Goal: Task Accomplishment & Management: Manage account settings

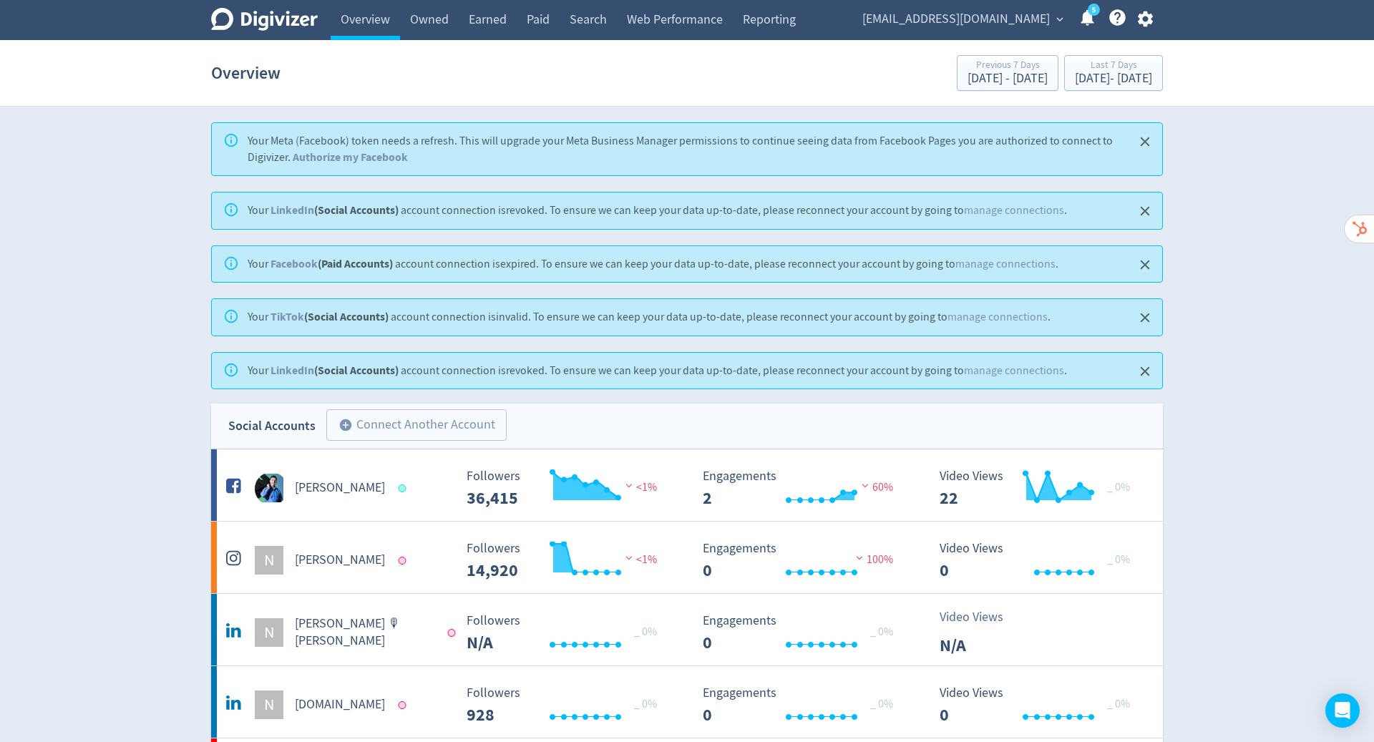
click at [1032, 19] on span "[EMAIL_ADDRESS][DOMAIN_NAME]" at bounding box center [956, 19] width 188 height 23
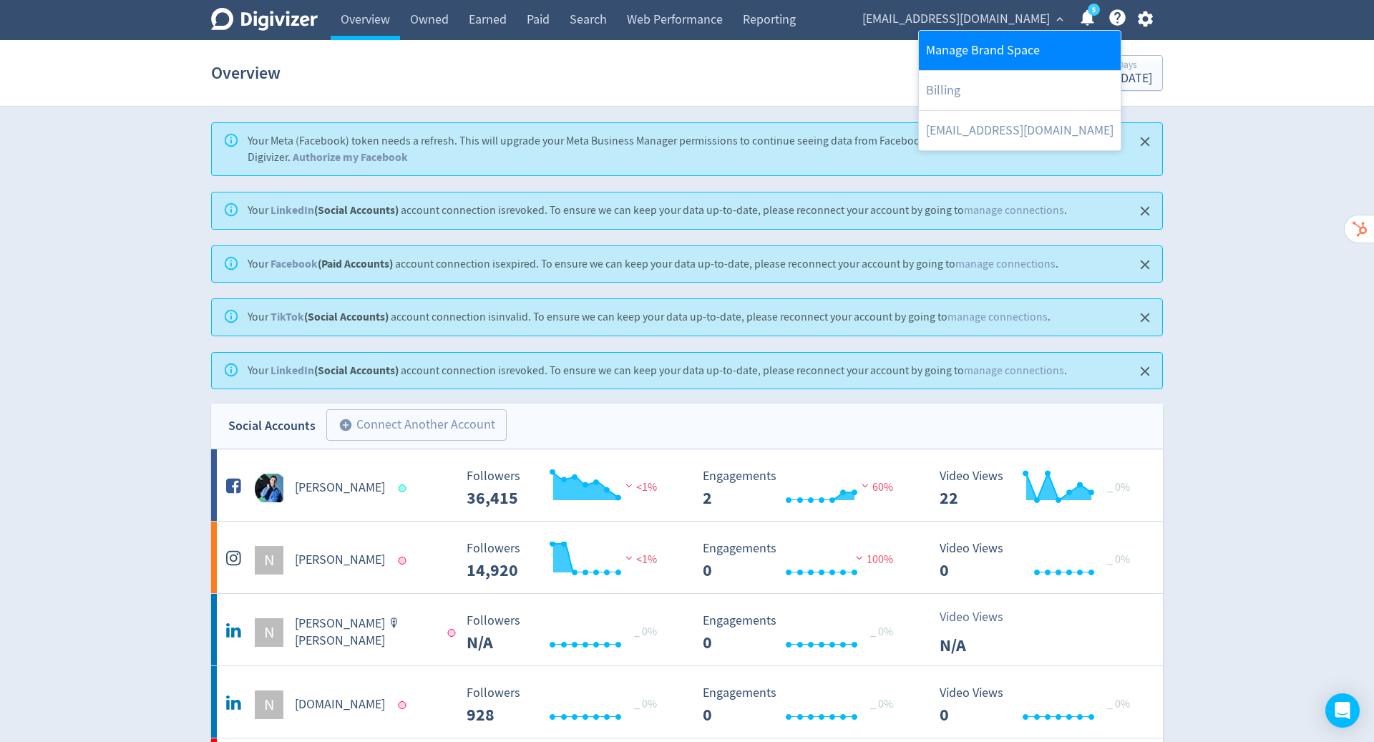
click at [989, 57] on link "Manage Brand Space" at bounding box center [1020, 50] width 202 height 39
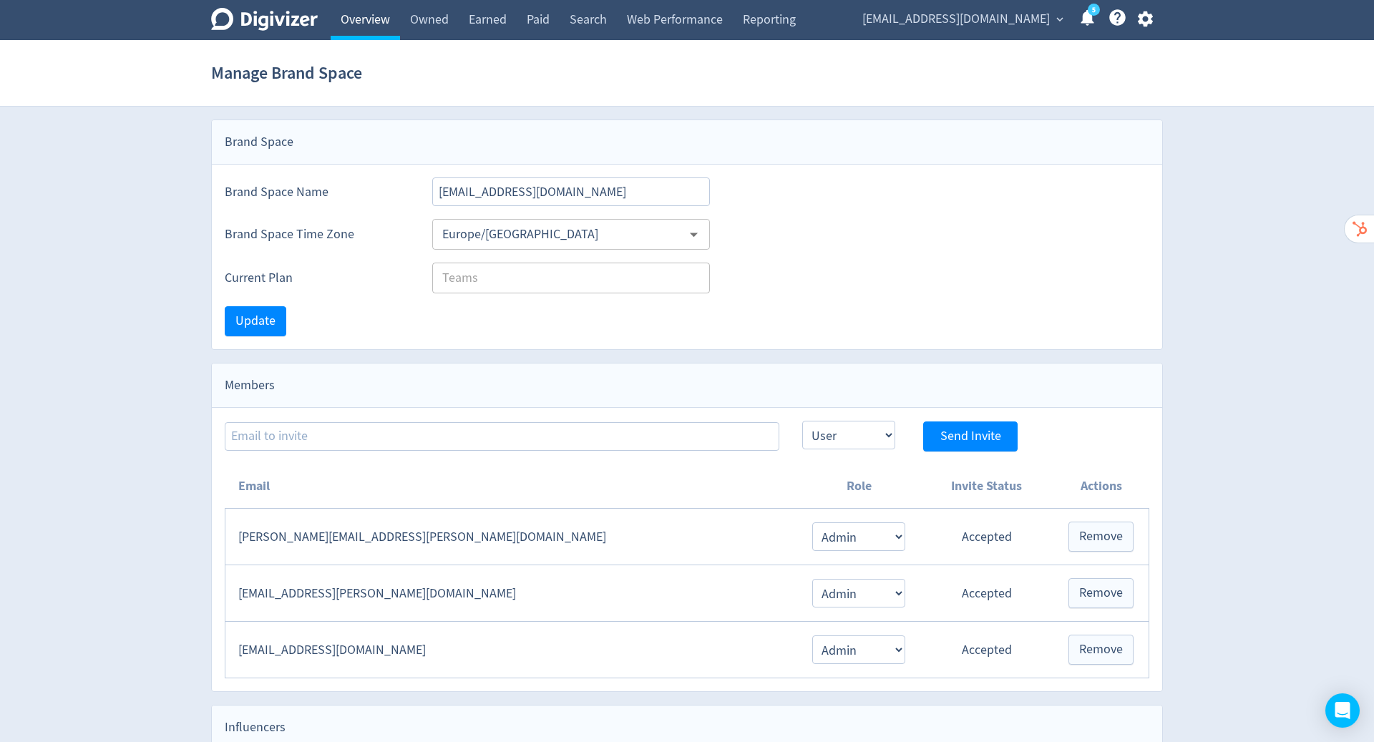
click at [364, 23] on link "Overview" at bounding box center [365, 20] width 69 height 40
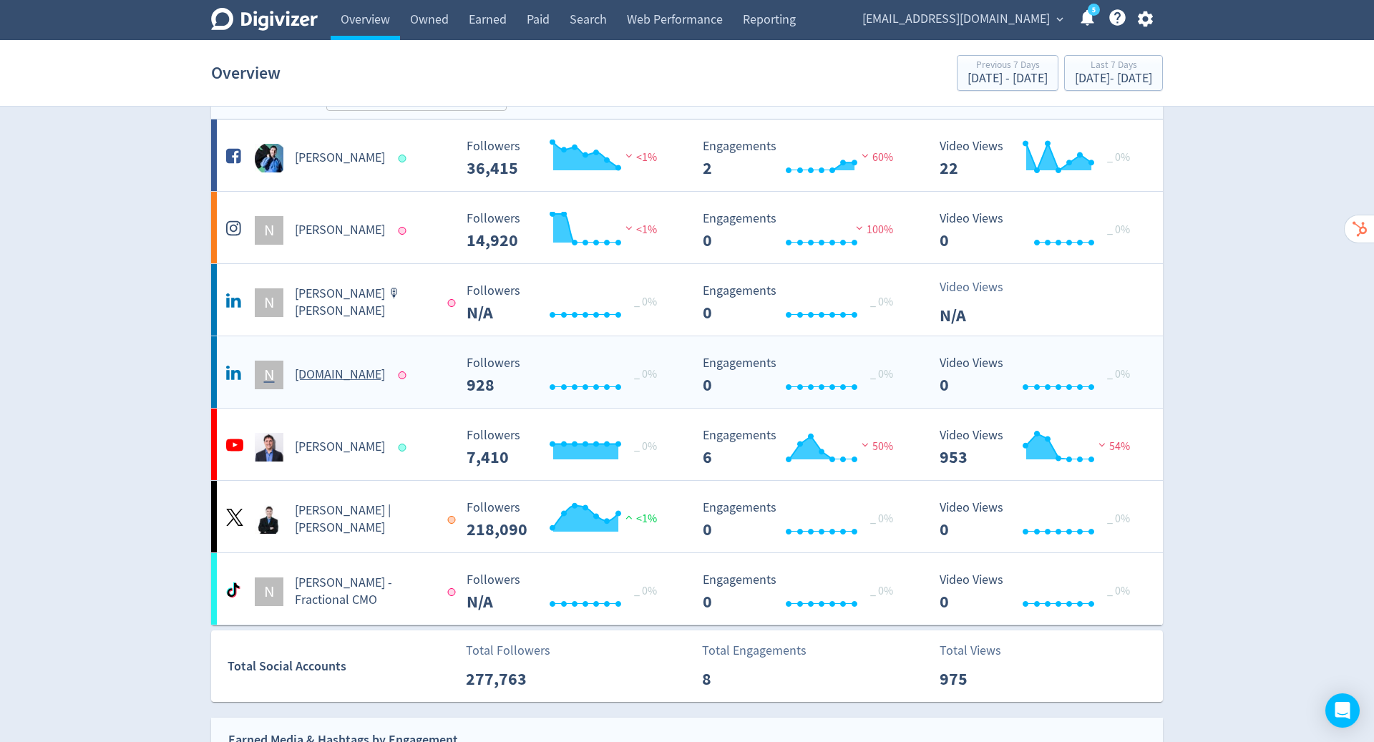
scroll to position [331, 0]
click at [343, 505] on h5 "[PERSON_NAME] | [PERSON_NAME]" at bounding box center [365, 519] width 140 height 34
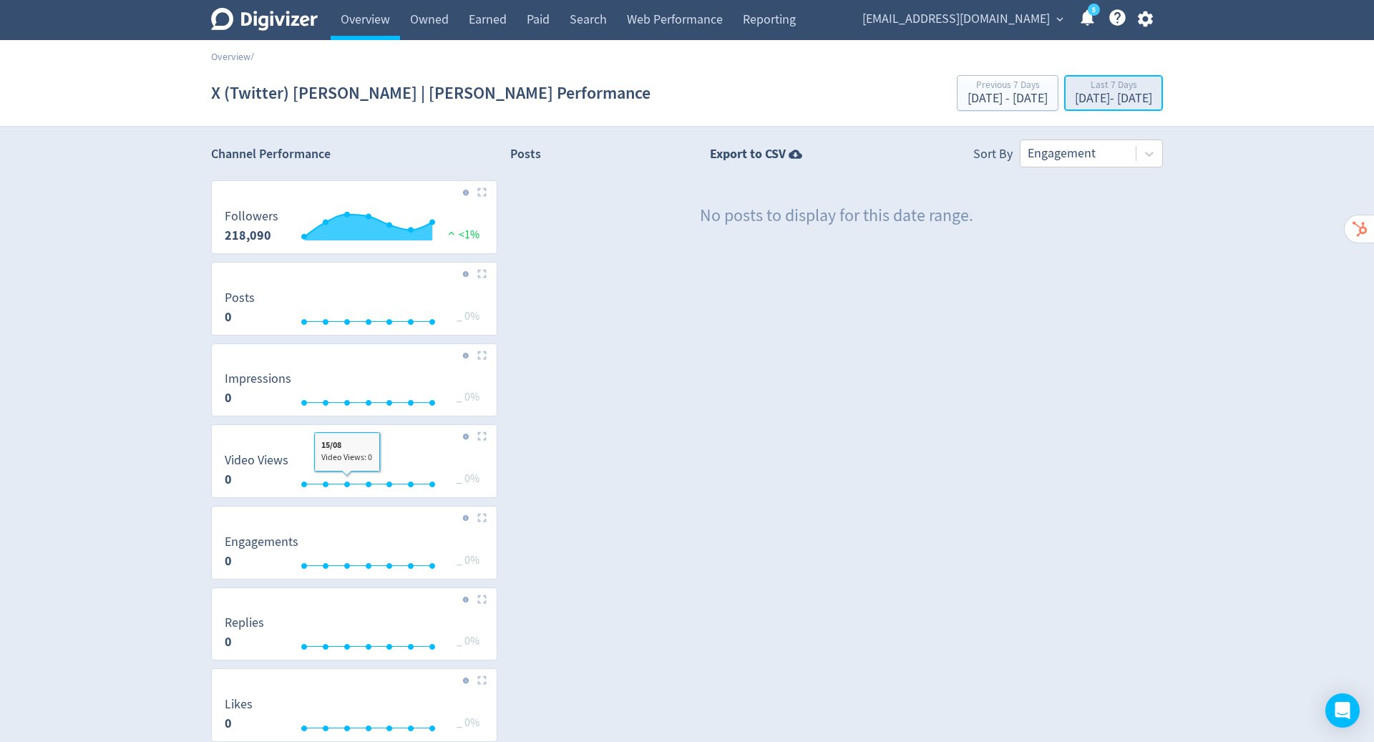
click at [1091, 101] on div "[DATE] - [DATE]" at bounding box center [1113, 98] width 77 height 13
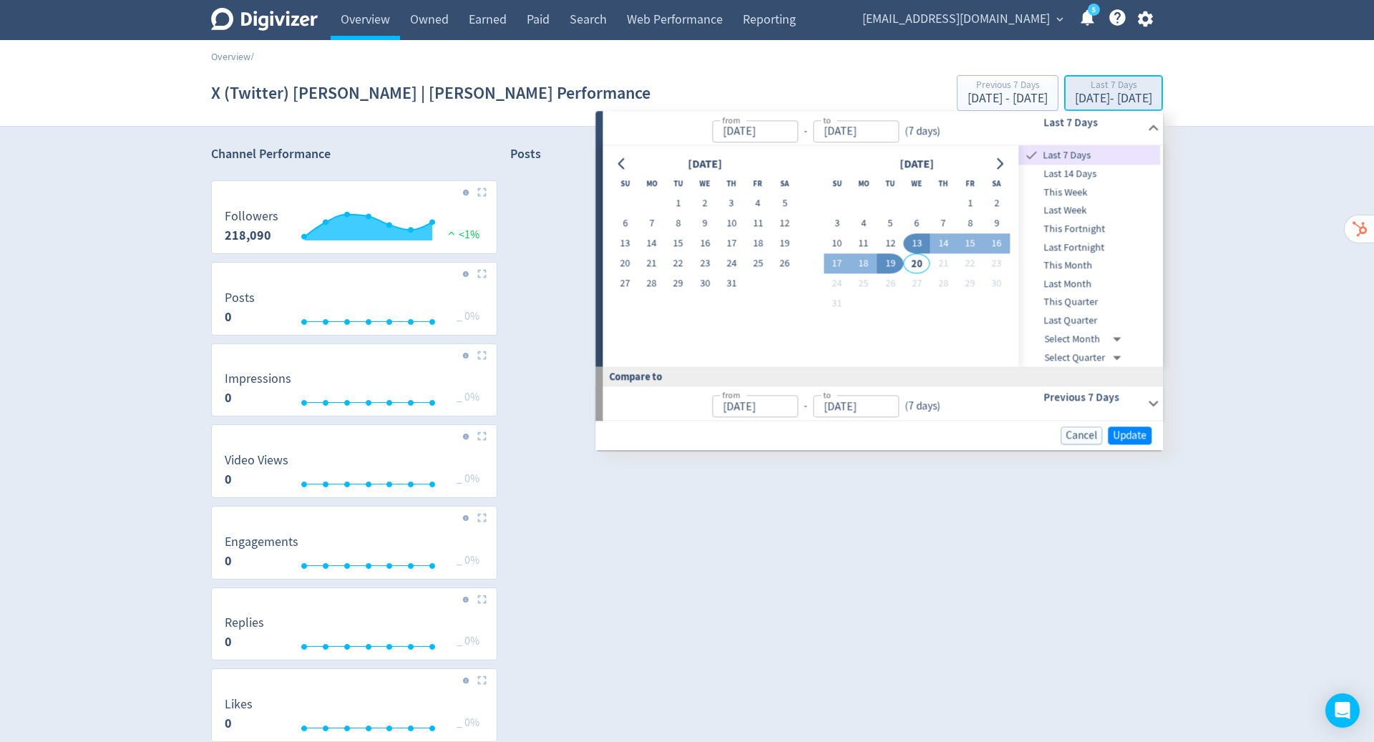
type input "[DATE]"
click at [670, 203] on button "1" at bounding box center [678, 204] width 26 height 20
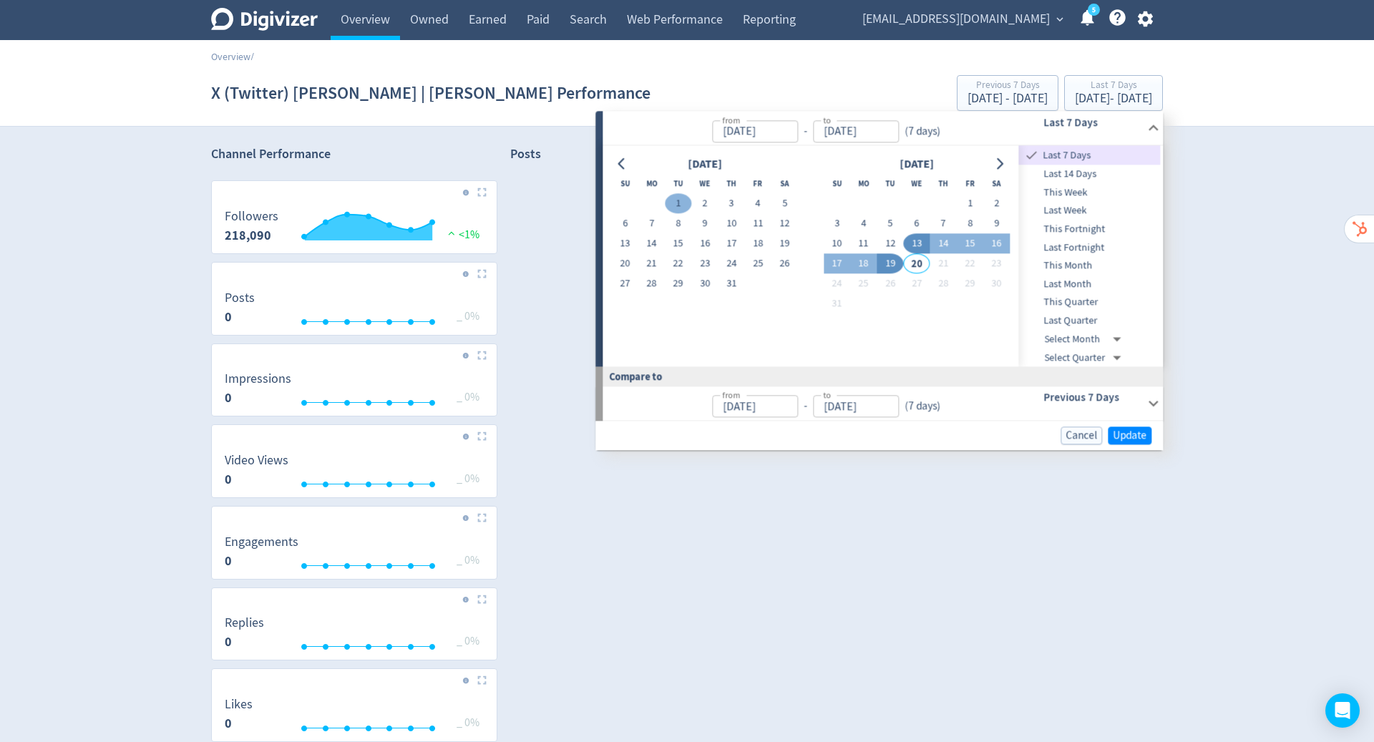
type input "[DATE]"
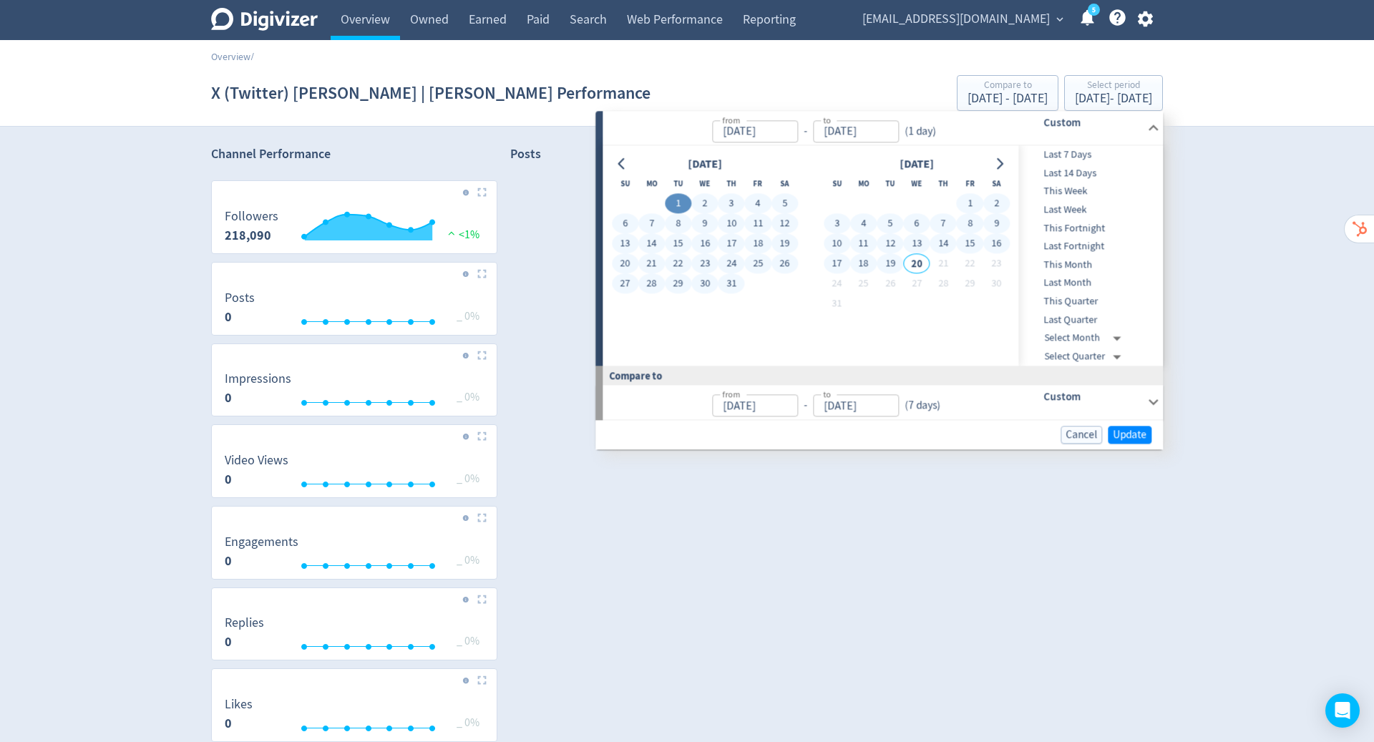
click at [884, 260] on button "19" at bounding box center [890, 264] width 26 height 20
type input "[DATE]"
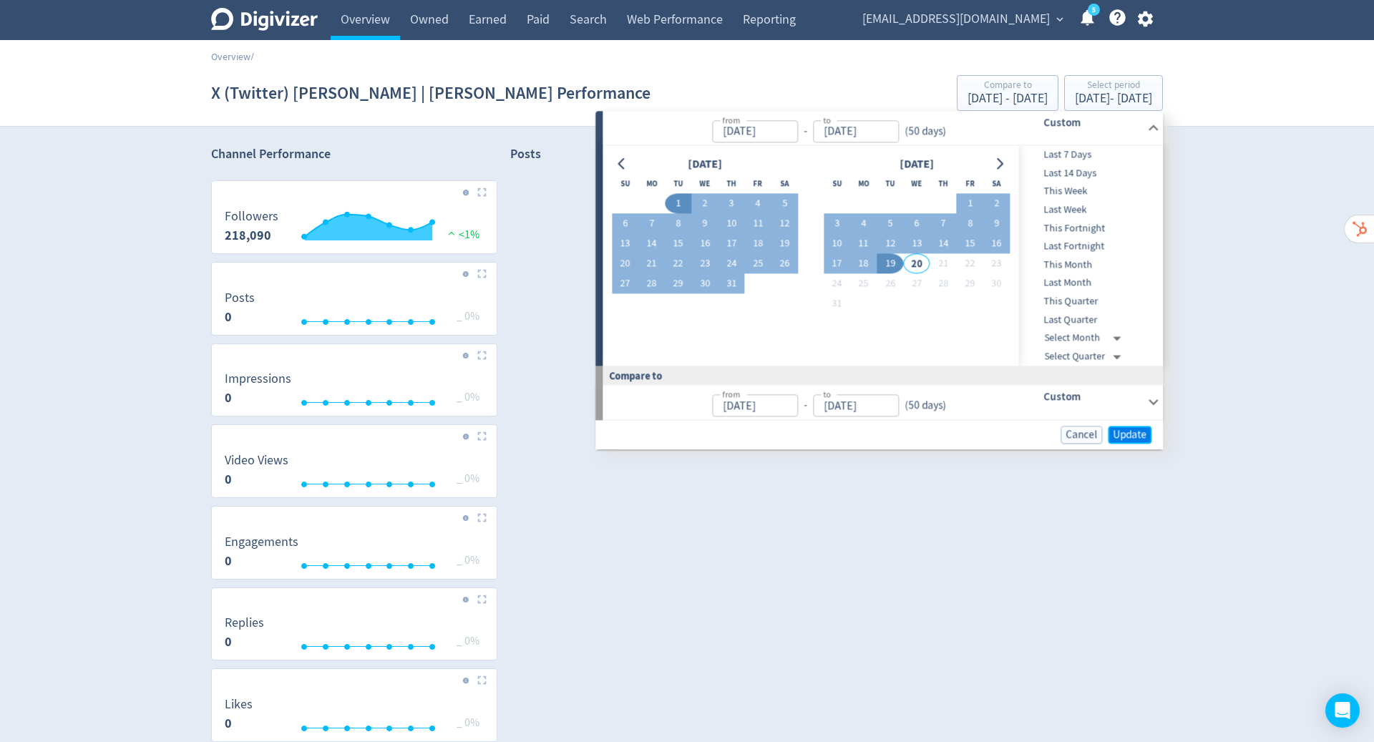
click at [1123, 437] on span "Update" at bounding box center [1130, 434] width 34 height 11
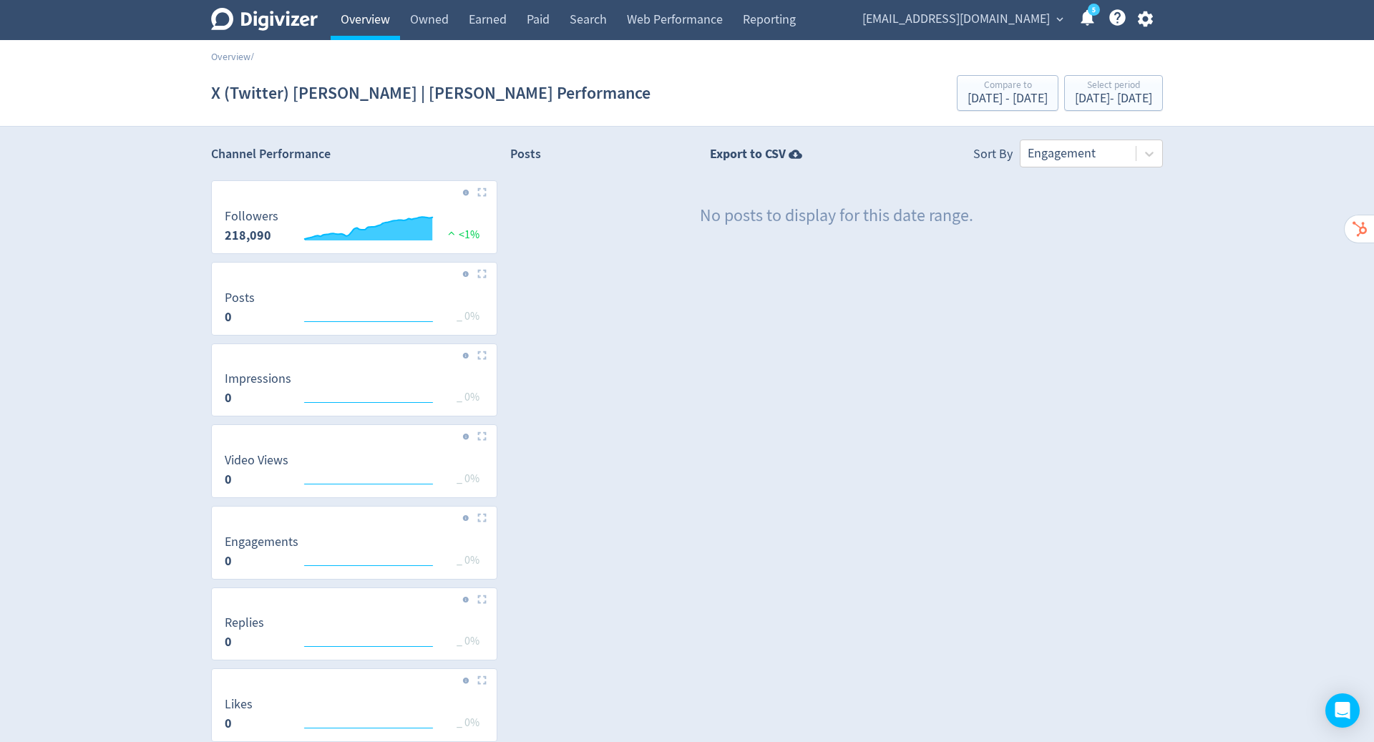
click at [367, 26] on link "Overview" at bounding box center [365, 20] width 69 height 40
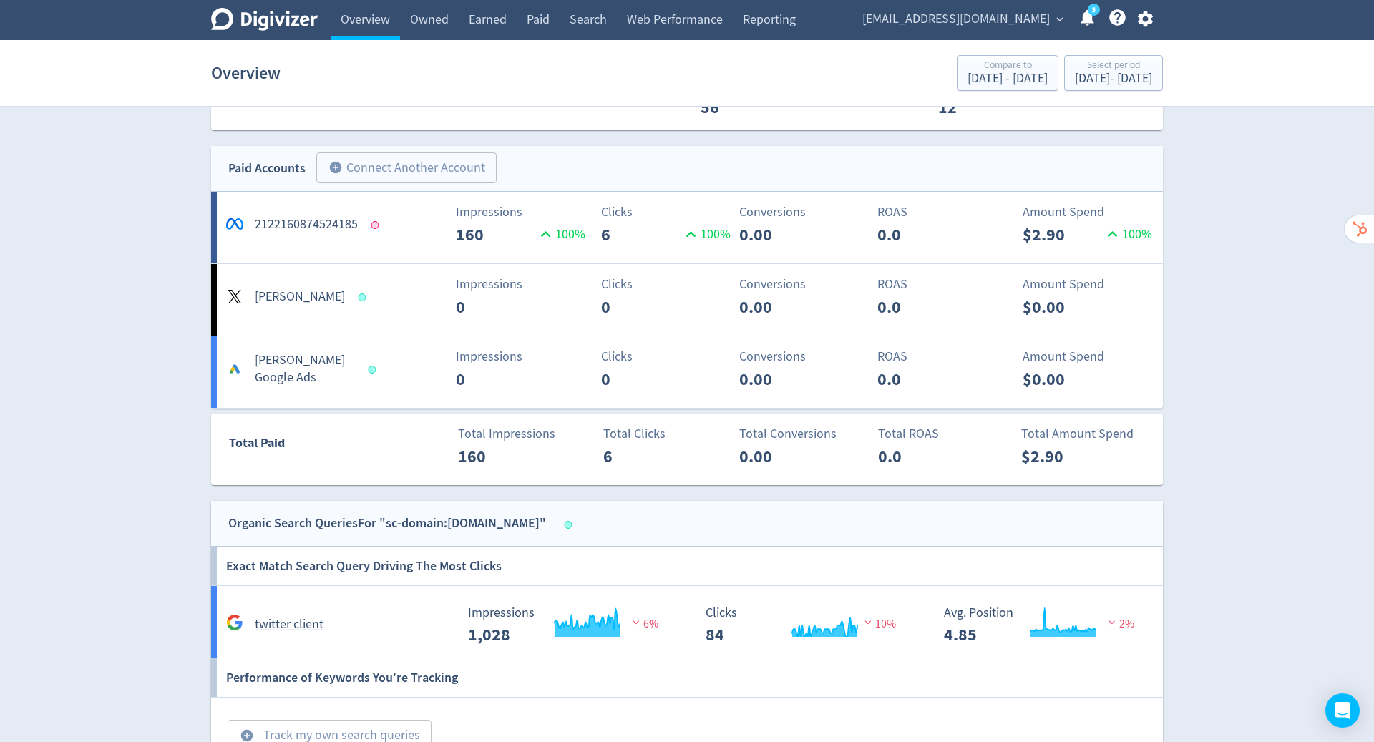
scroll to position [1309, 0]
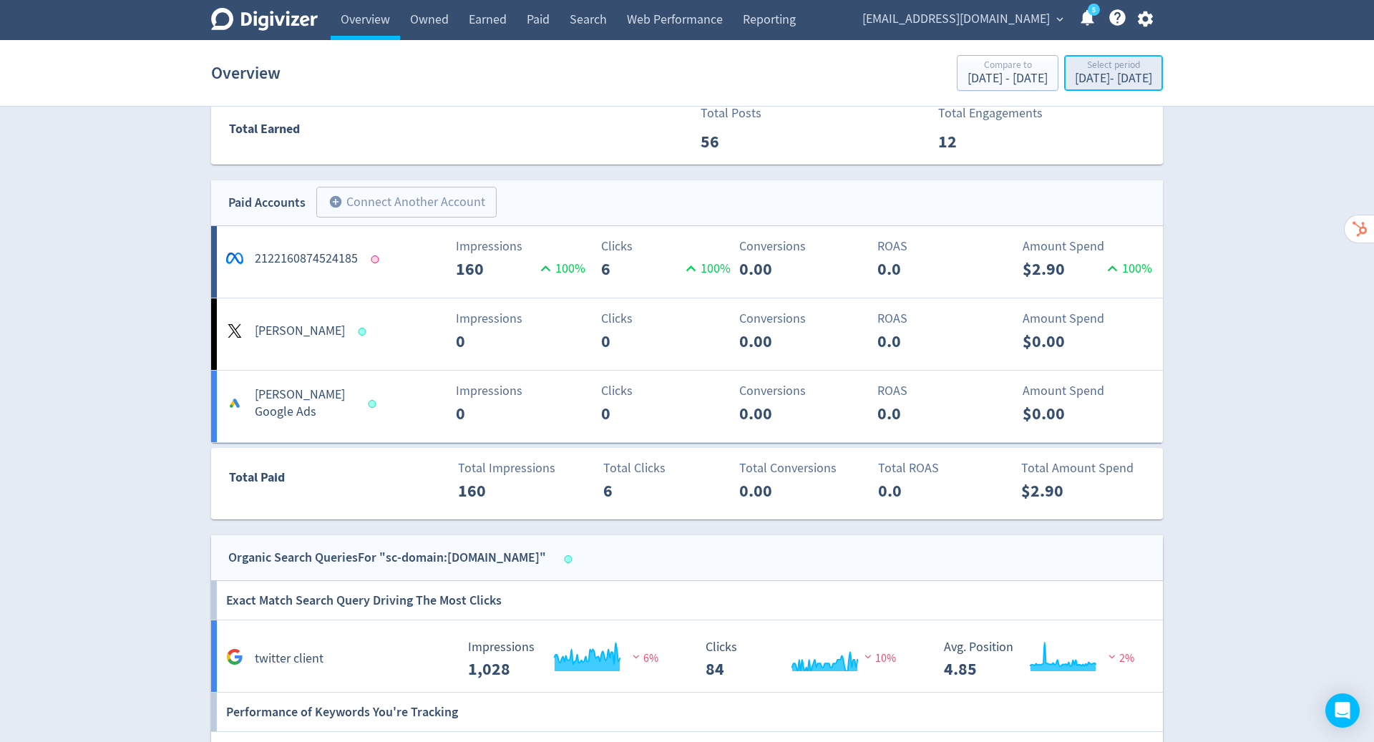
click at [1075, 64] on div "Select period" at bounding box center [1113, 66] width 77 height 12
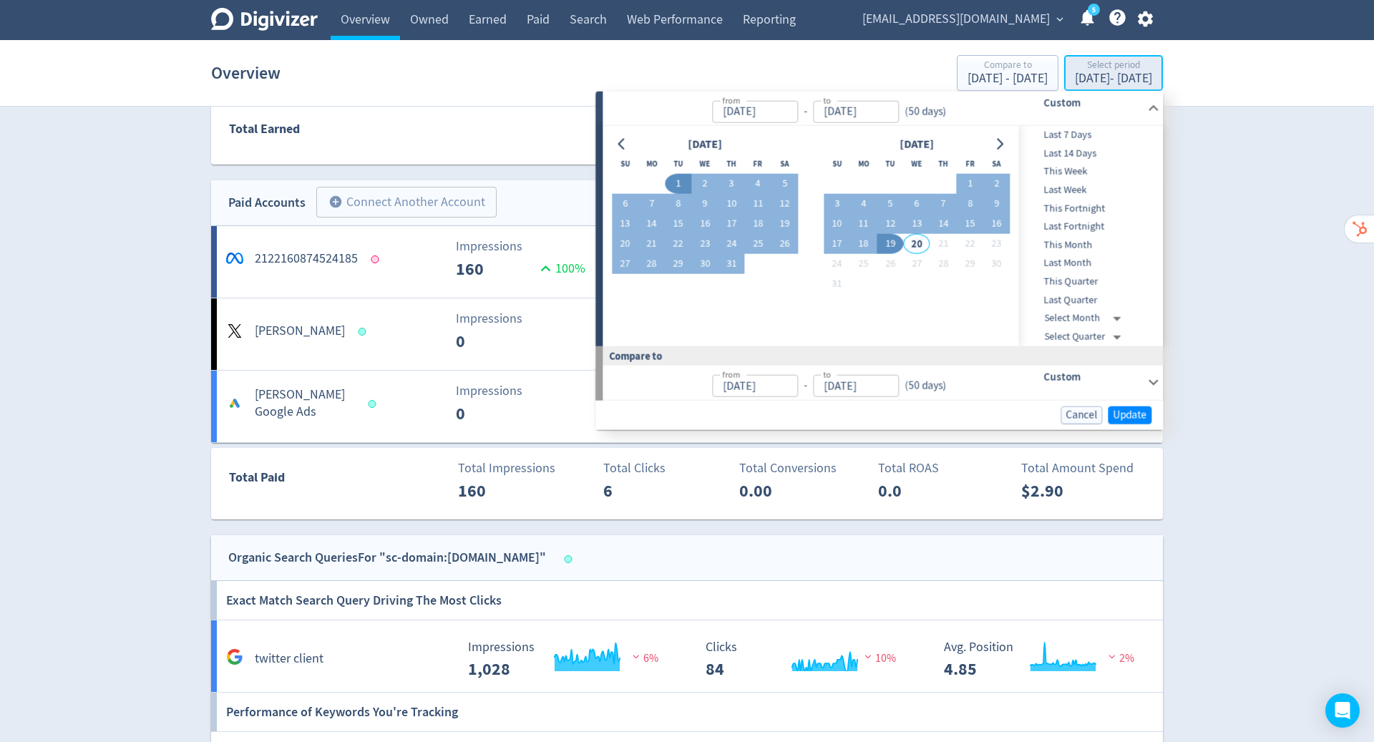
type input "[DATE]"
click at [624, 145] on icon "Go to previous month" at bounding box center [621, 143] width 11 height 11
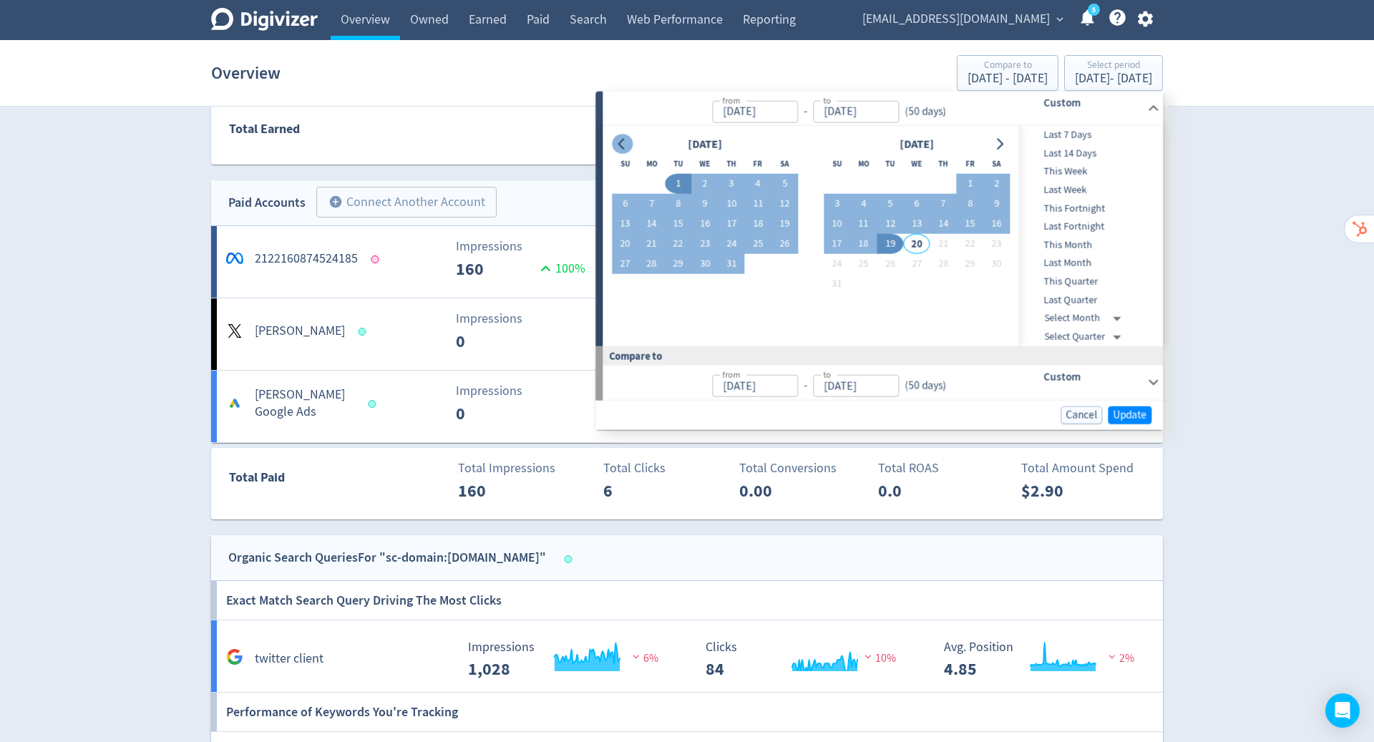
click at [624, 145] on icon "Go to previous month" at bounding box center [621, 143] width 11 height 11
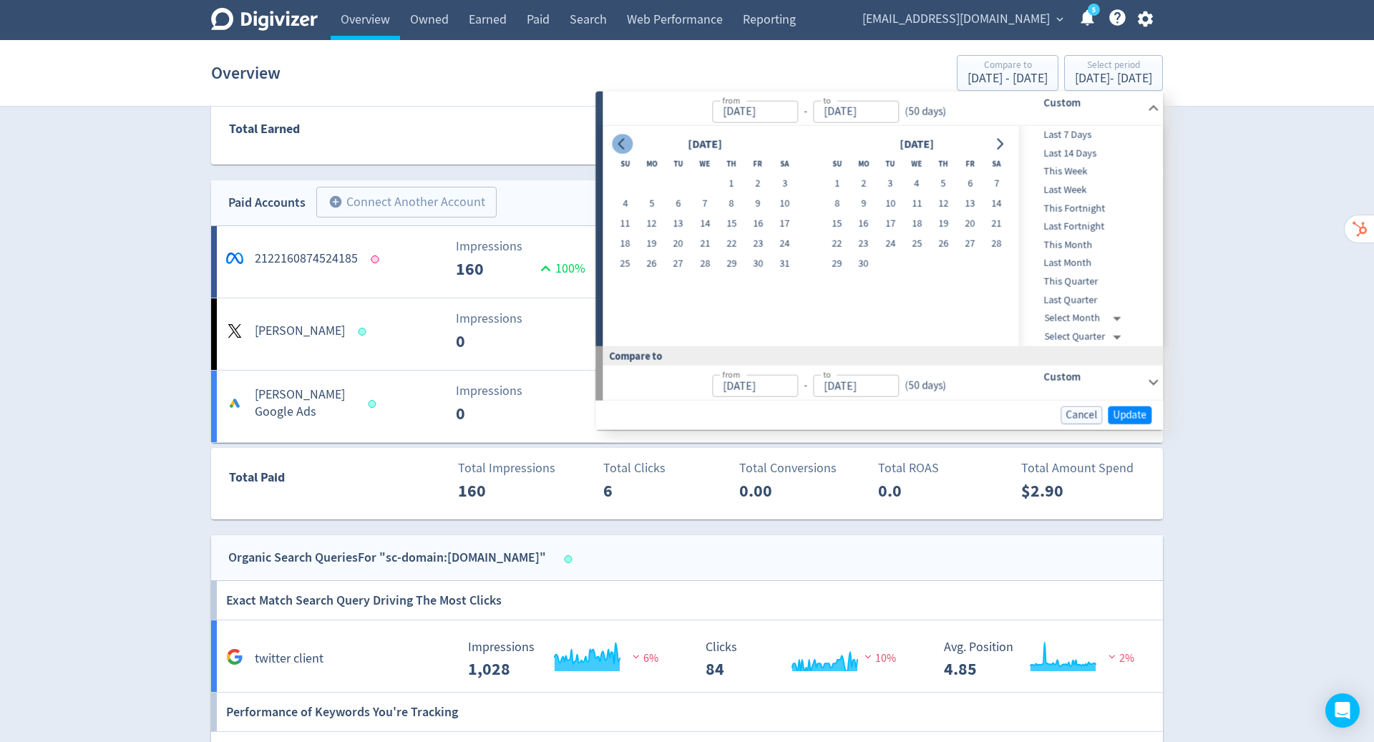
click at [624, 145] on icon "Go to previous month" at bounding box center [621, 143] width 11 height 11
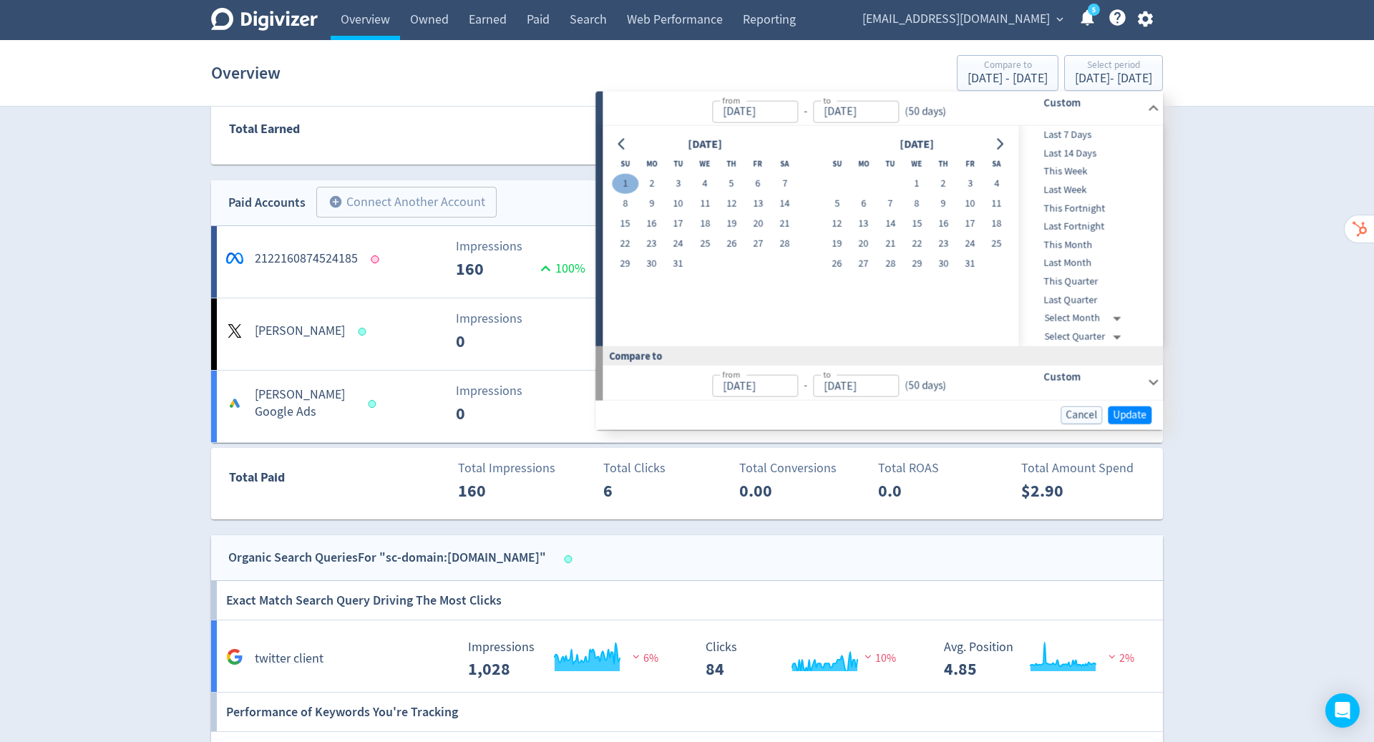
click at [628, 183] on button "1" at bounding box center [625, 184] width 26 height 20
type input "[DATE]"
click at [994, 142] on icon "Go to next month" at bounding box center [999, 143] width 11 height 11
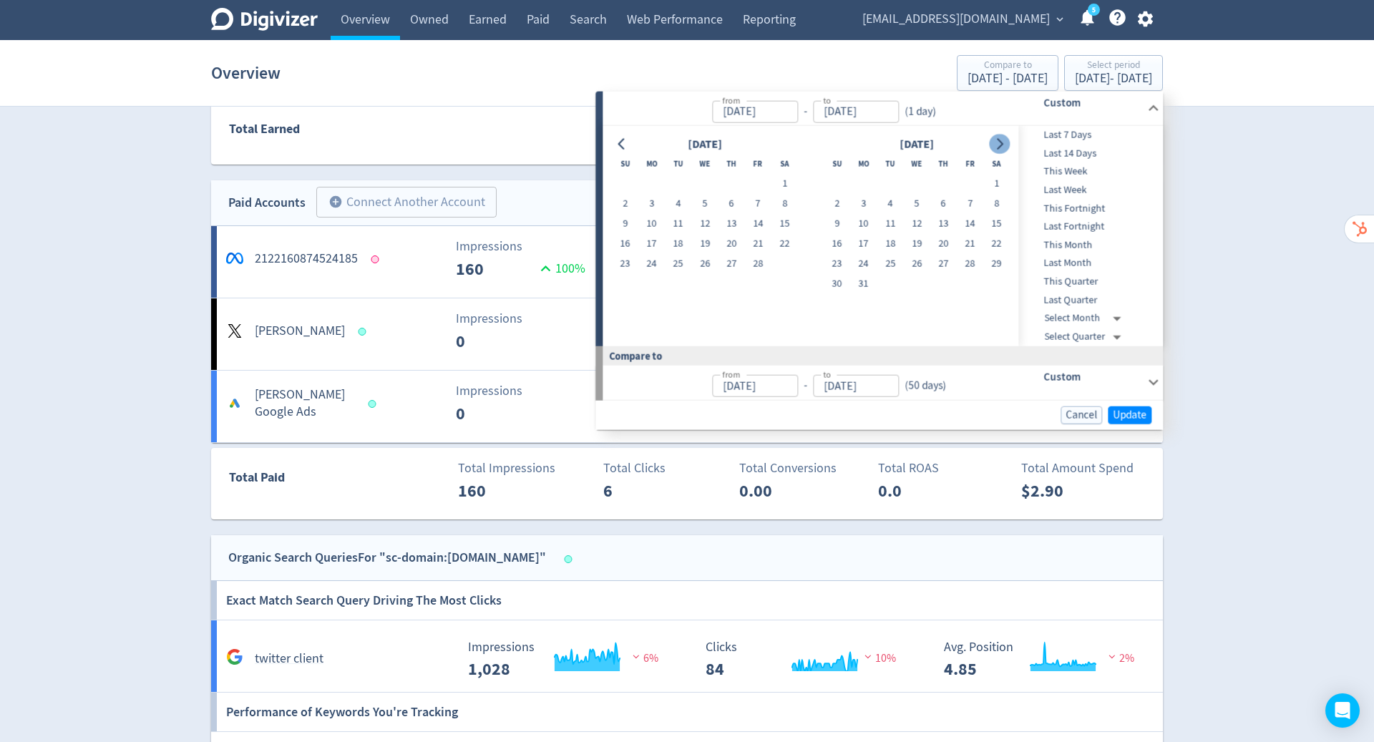
click at [994, 142] on icon "Go to next month" at bounding box center [999, 143] width 11 height 11
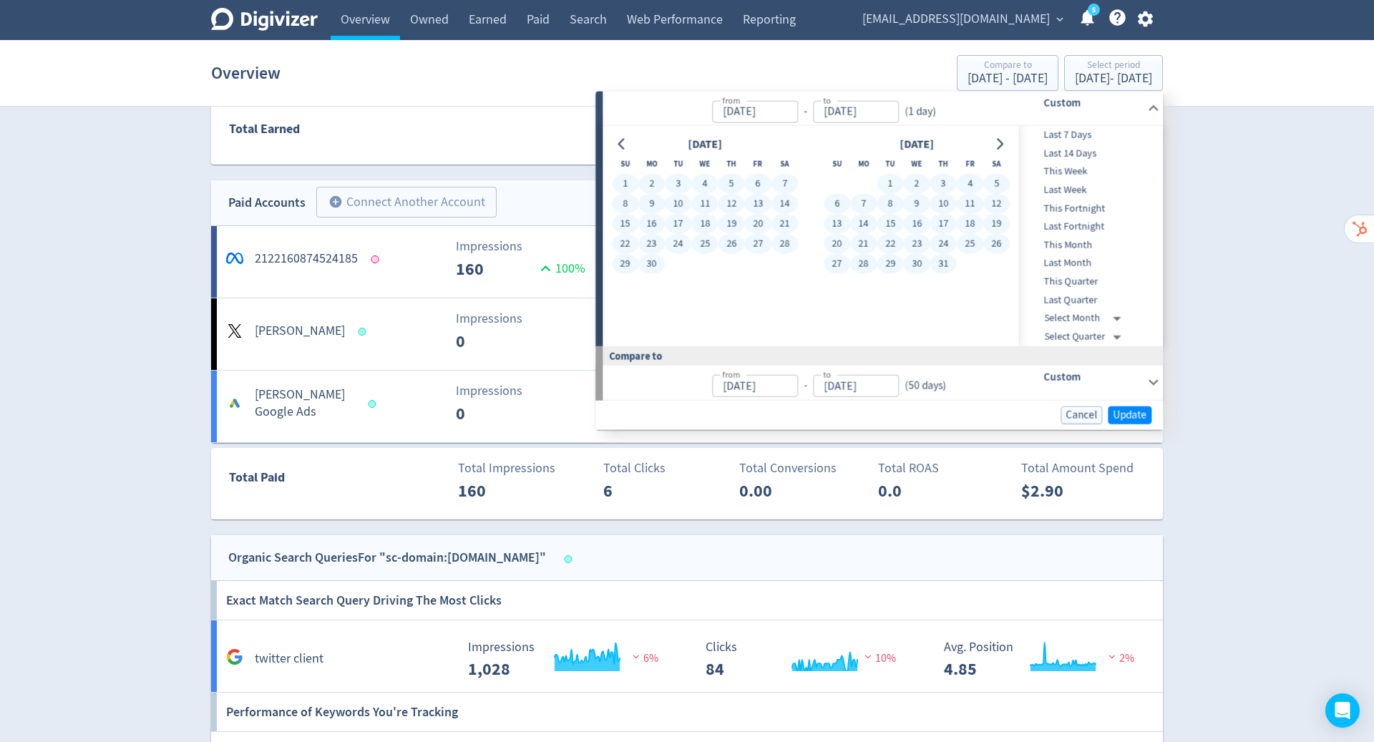
click at [944, 265] on button "31" at bounding box center [943, 264] width 26 height 20
type input "[DATE]"
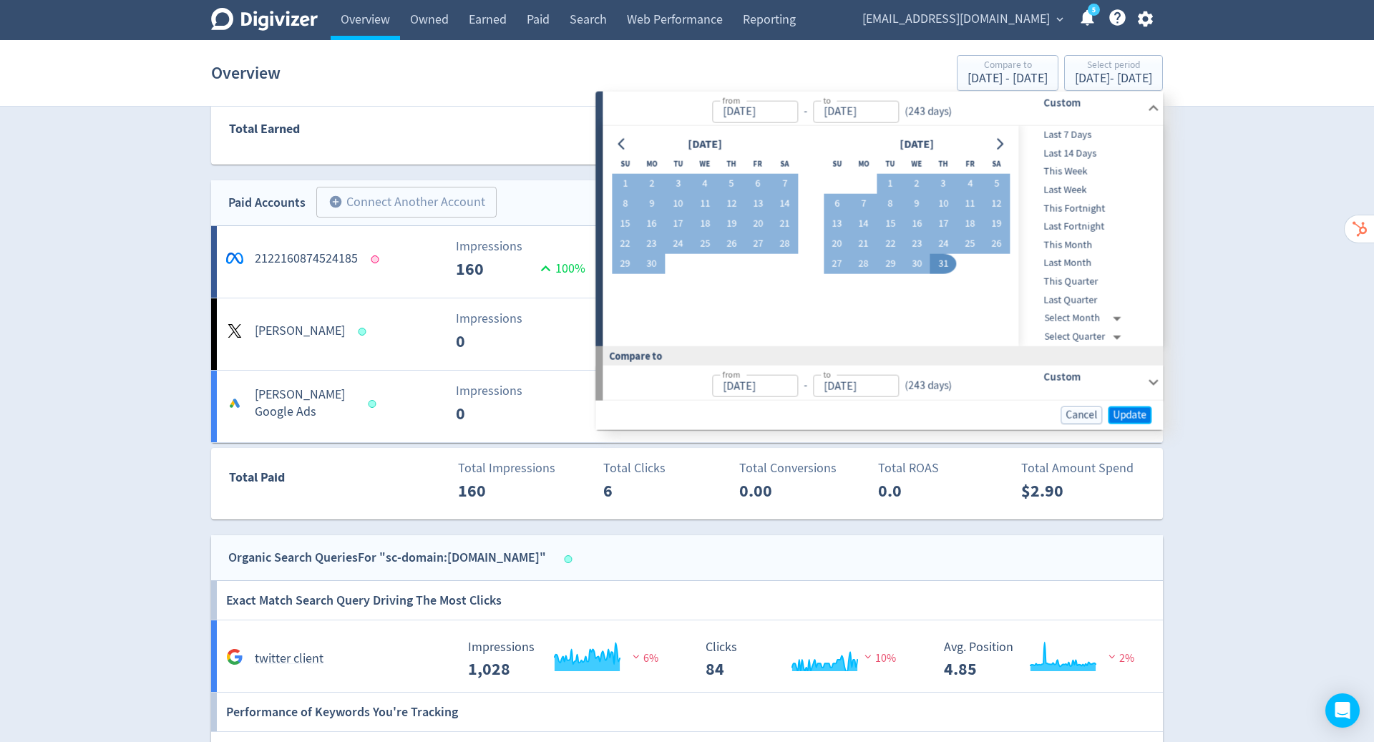
click at [1139, 412] on span "Update" at bounding box center [1130, 414] width 34 height 11
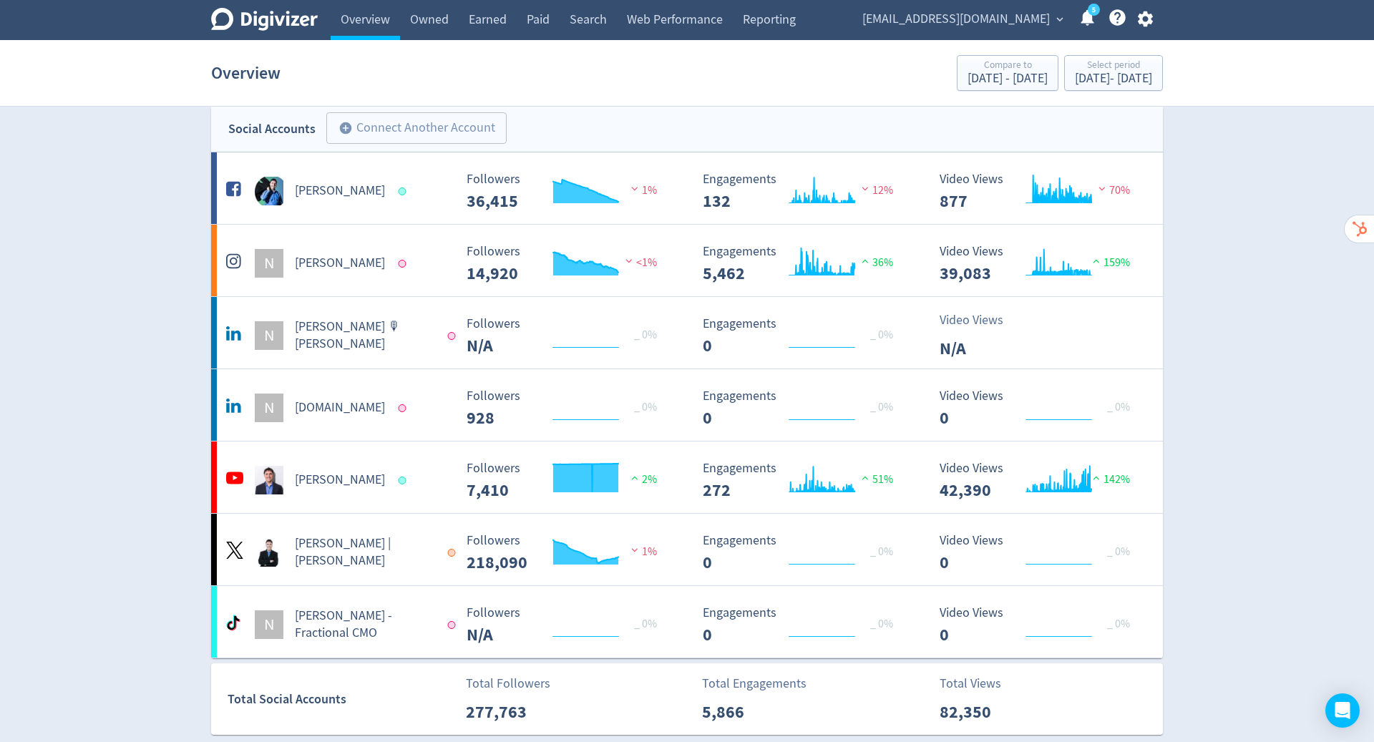
scroll to position [289, 0]
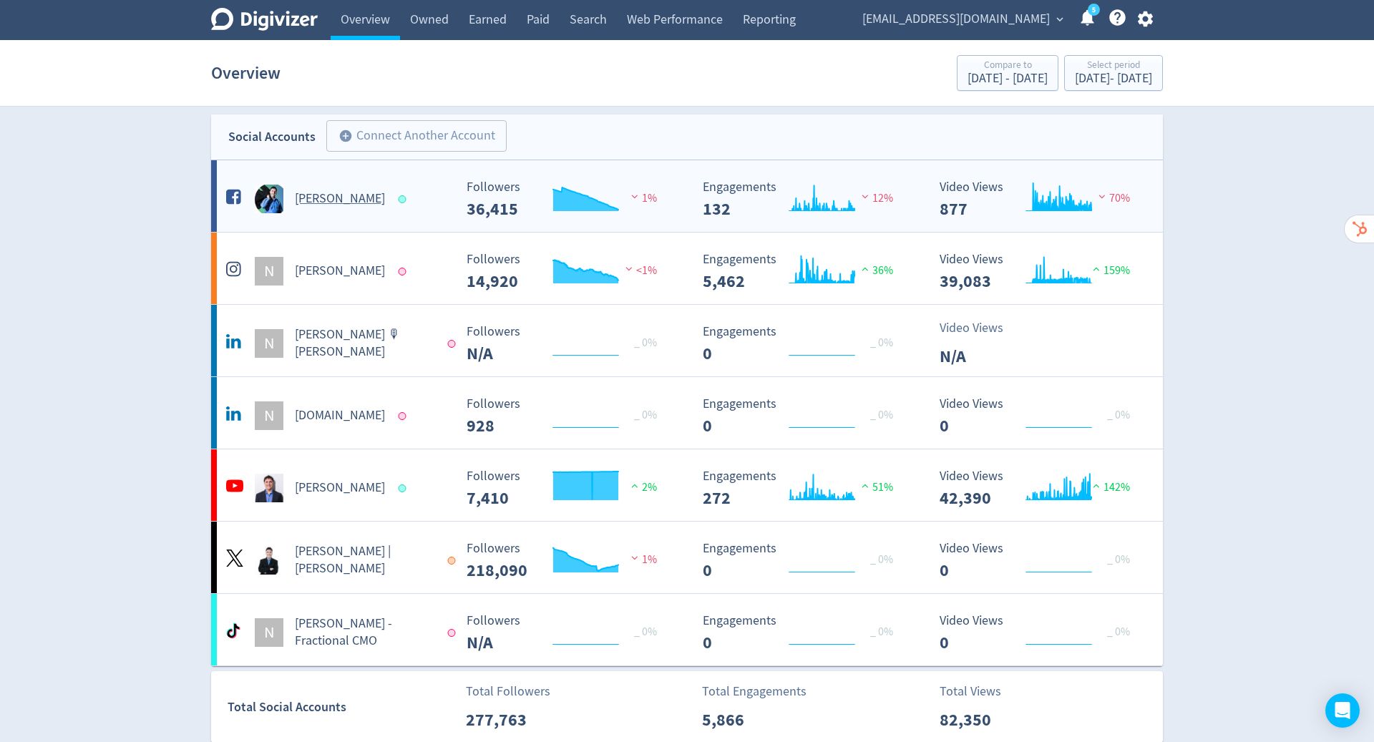
click at [336, 190] on h5 "[PERSON_NAME]" at bounding box center [340, 198] width 90 height 17
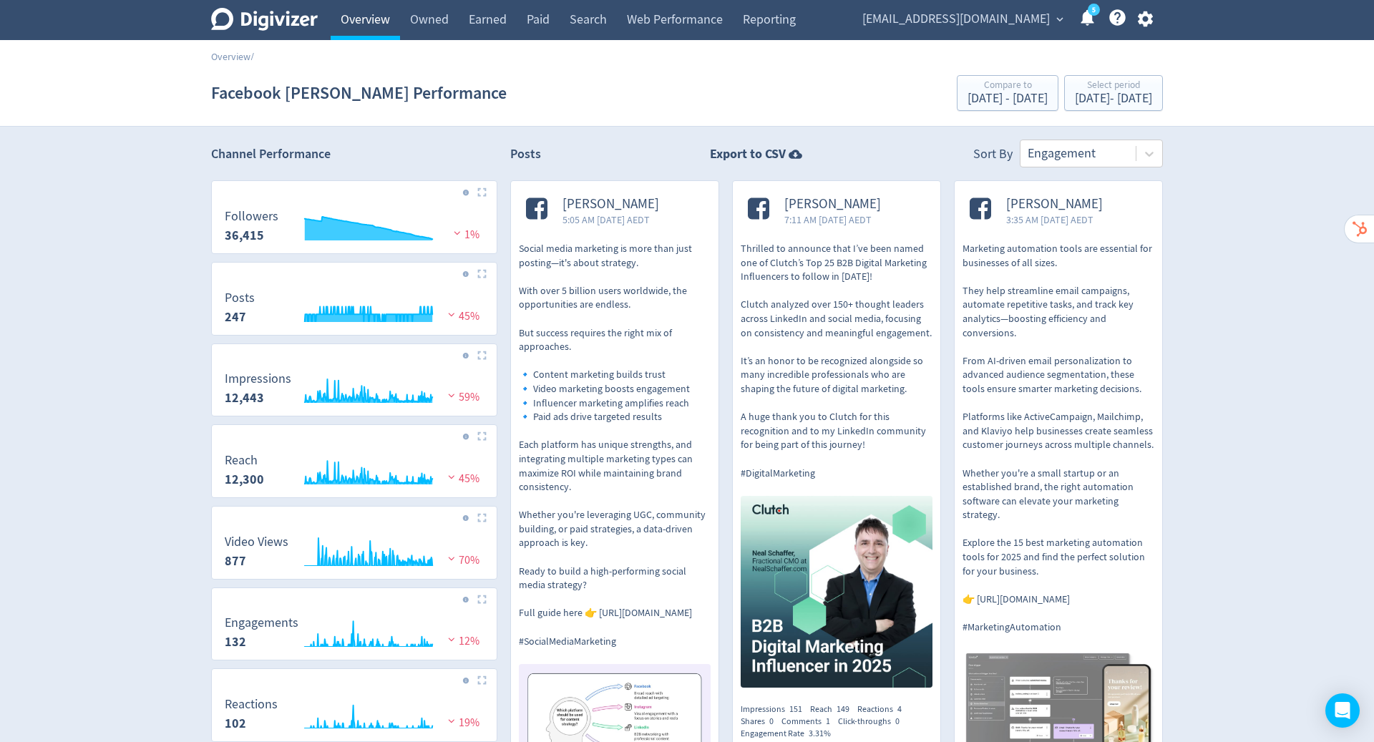
click at [368, 24] on link "Overview" at bounding box center [365, 20] width 69 height 40
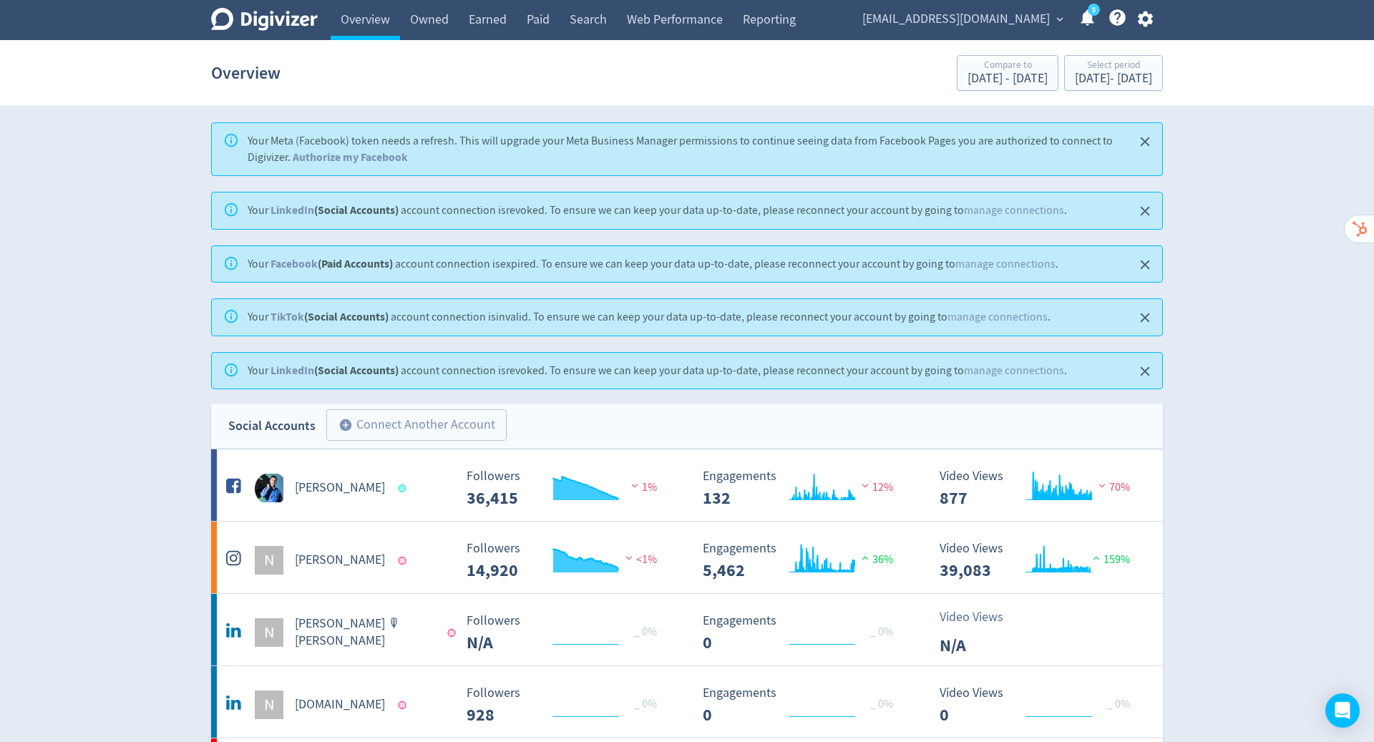
click at [1149, 21] on icon "button" at bounding box center [1144, 19] width 15 height 16
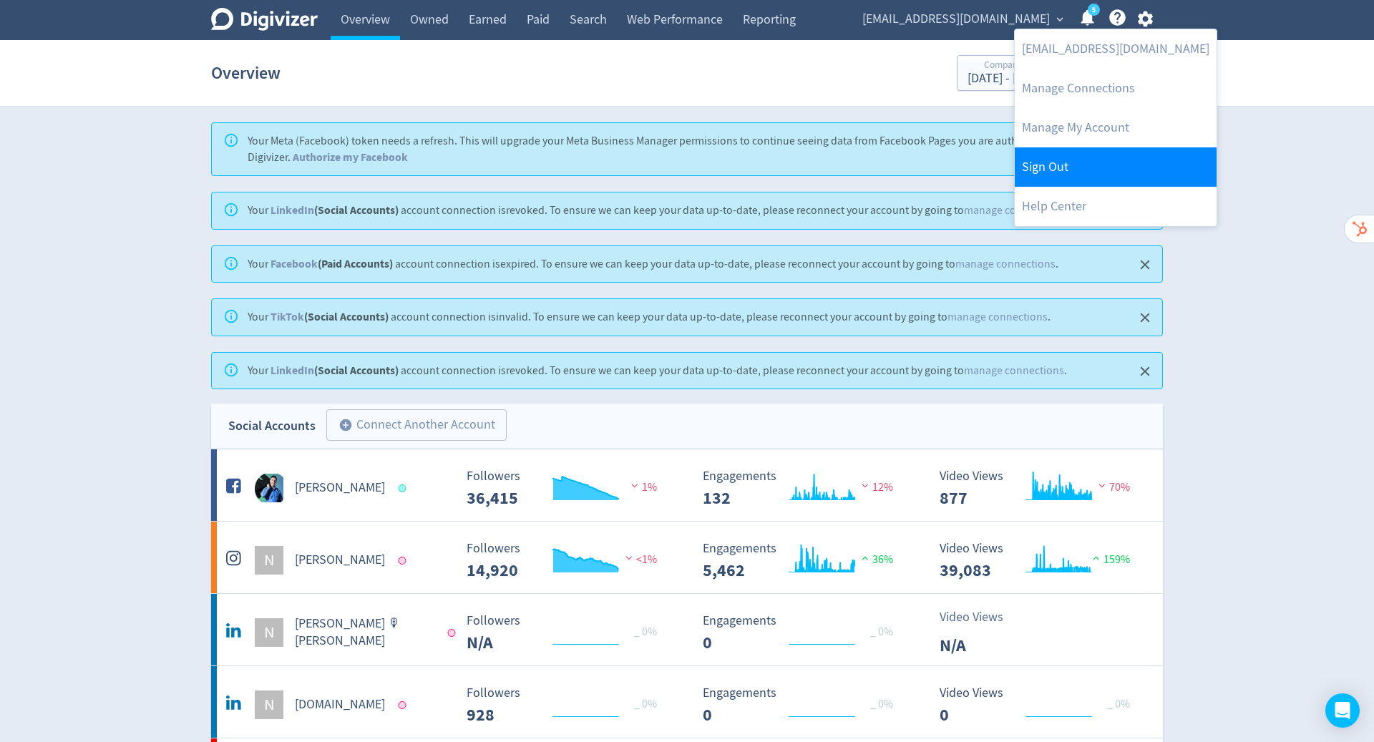
click at [1080, 172] on link "Sign Out" at bounding box center [1116, 166] width 202 height 39
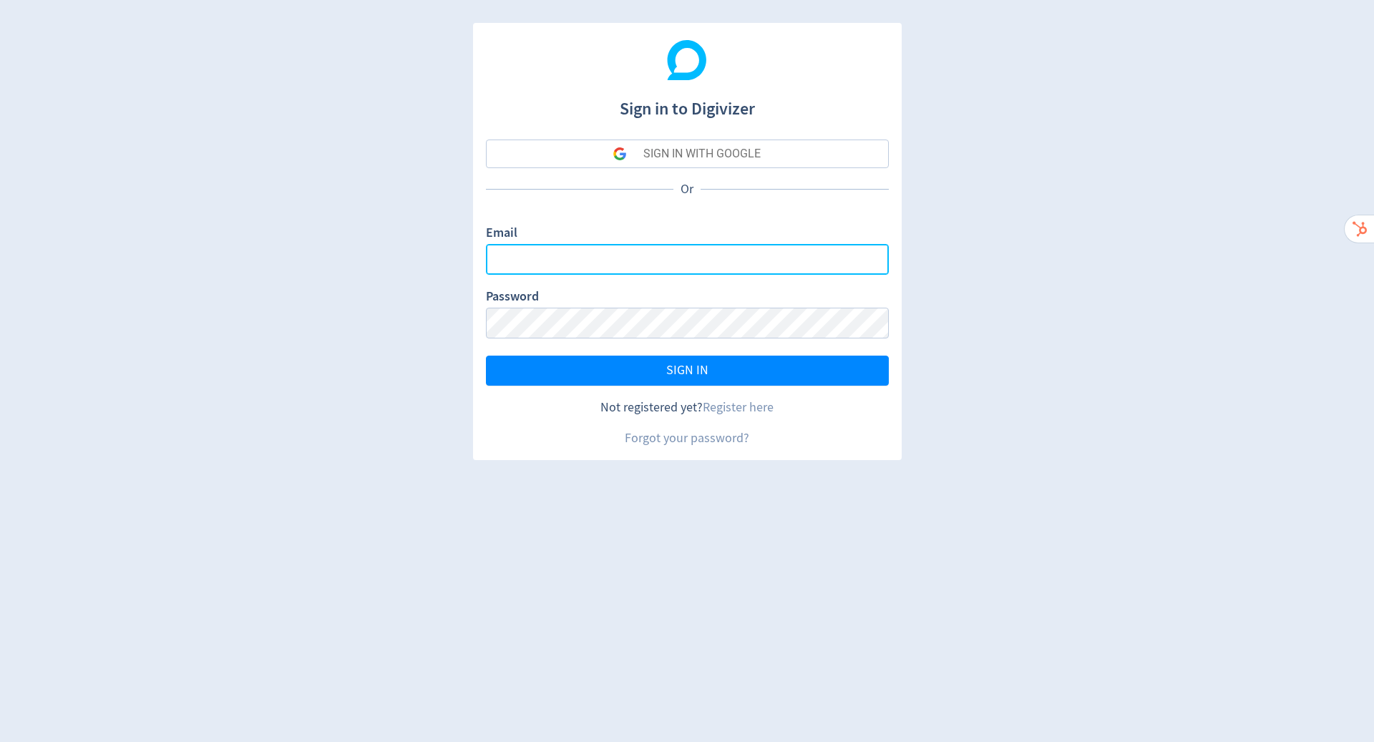
click at [787, 248] on input "Email" at bounding box center [687, 259] width 403 height 31
click at [0, 741] on com-1password-button at bounding box center [0, 742] width 0 height 0
type input "[PERSON_NAME][EMAIL_ADDRESS][PERSON_NAME][DOMAIN_NAME]"
